Goal: Transaction & Acquisition: Purchase product/service

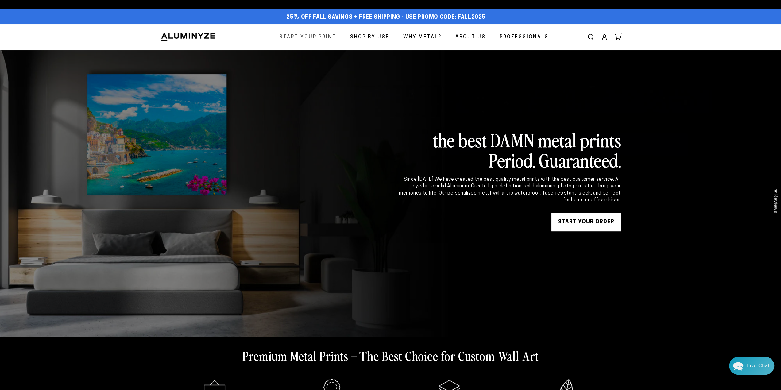
click at [307, 38] on span "Start Your Print" at bounding box center [307, 37] width 57 height 9
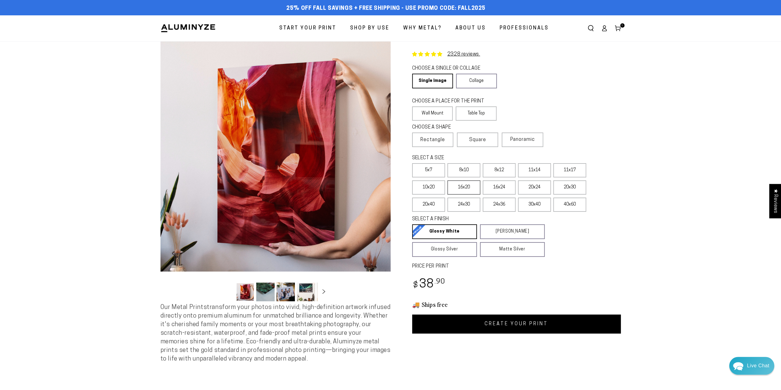
click at [460, 191] on label "16x20" at bounding box center [463, 187] width 33 height 14
